Goal: Complete application form

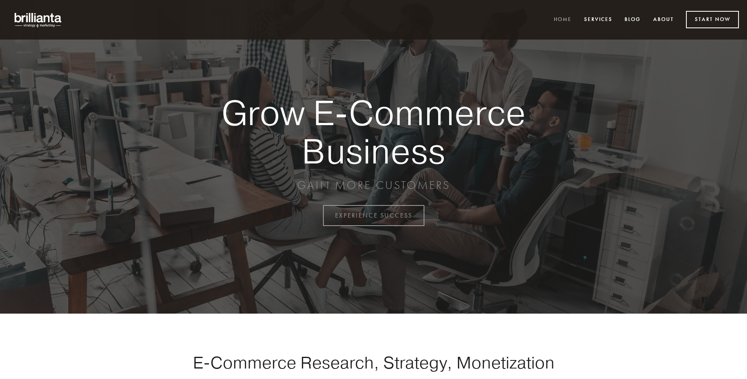
scroll to position [2118, 0]
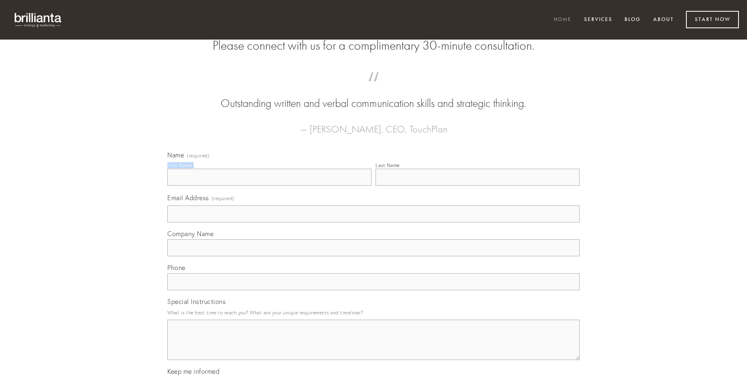
type input "[PERSON_NAME]"
click at [477, 186] on input "Last Name" at bounding box center [477, 177] width 204 height 17
type input "[PERSON_NAME]"
click at [373, 223] on input "Email Address (required)" at bounding box center [373, 214] width 412 height 17
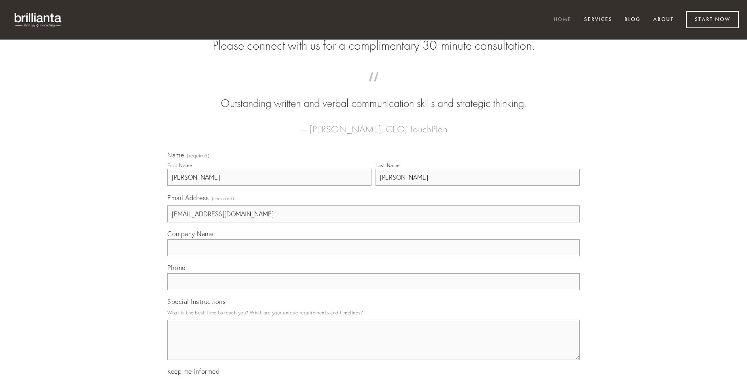
type input "[EMAIL_ADDRESS][DOMAIN_NAME]"
click at [373, 257] on input "Company Name" at bounding box center [373, 248] width 412 height 17
type input "theologus"
click at [373, 290] on input "text" at bounding box center [373, 281] width 412 height 17
click at [373, 347] on textarea "Special Instructions" at bounding box center [373, 340] width 412 height 40
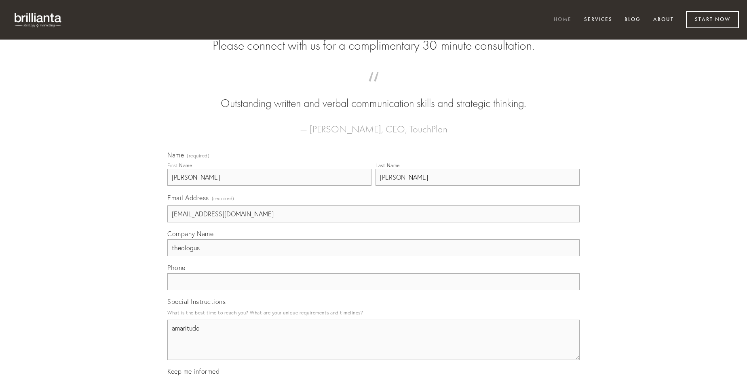
type textarea "amaritudo"
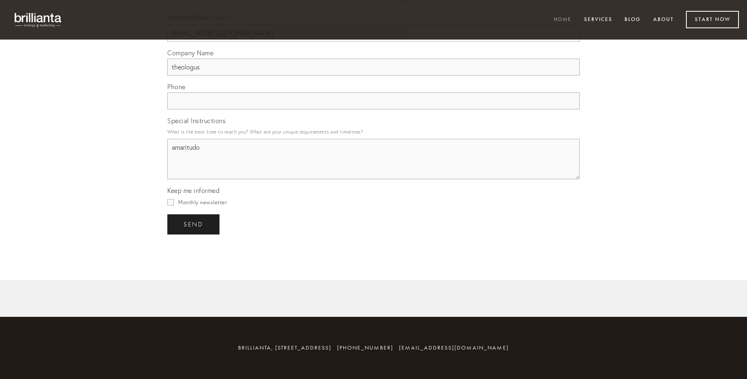
click at [194, 224] on span "send" at bounding box center [193, 224] width 20 height 7
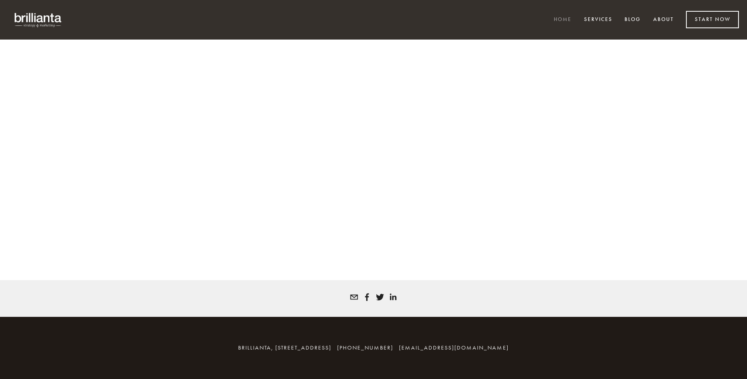
scroll to position [2107, 0]
